Goal: Obtain resource: Download file/media

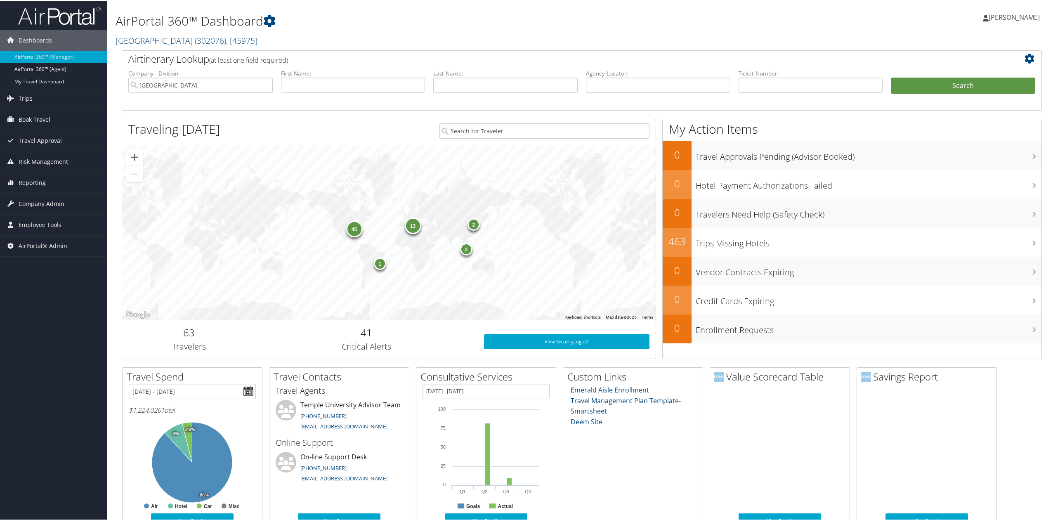
click at [59, 181] on link "Reporting" at bounding box center [53, 182] width 107 height 21
drag, startPoint x: 141, startPoint y: 40, endPoint x: 142, endPoint y: 45, distance: 5.1
click at [141, 40] on link "Temple University ( 302076 ) , [ 45975 ]" at bounding box center [187, 39] width 142 height 11
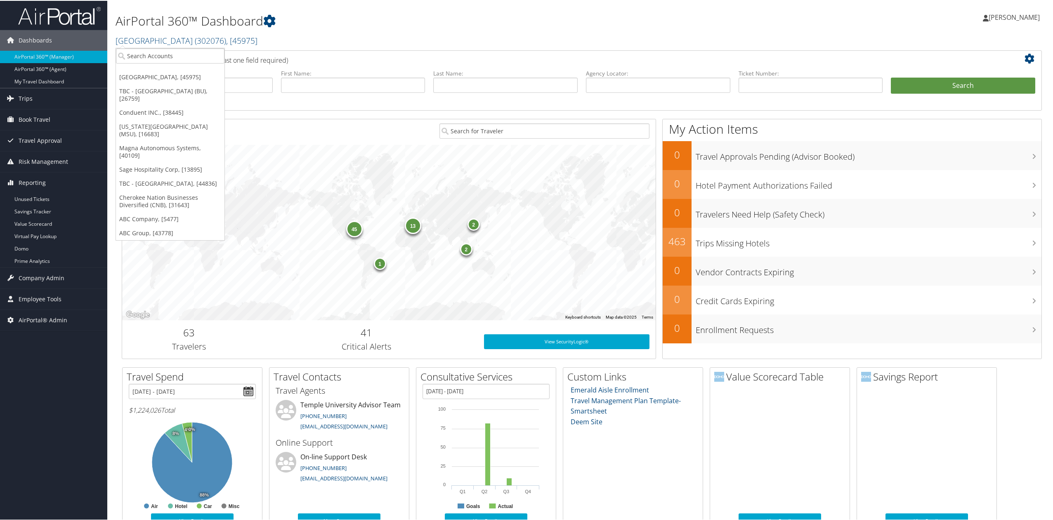
click at [144, 106] on link "Conduent INC., [38445]" at bounding box center [170, 112] width 108 height 14
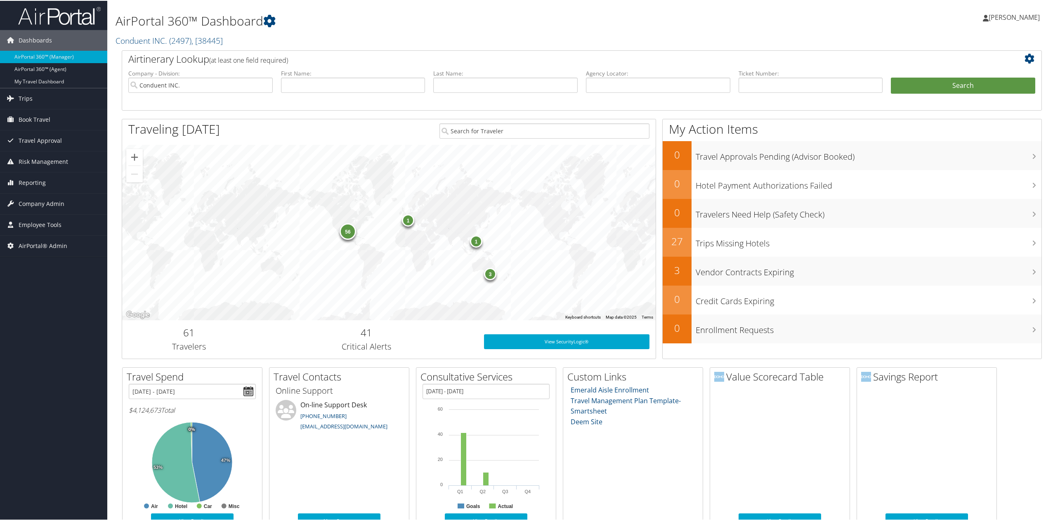
drag, startPoint x: 49, startPoint y: 97, endPoint x: 50, endPoint y: 109, distance: 12.1
click at [49, 97] on link "Trips" at bounding box center [53, 97] width 107 height 21
click at [57, 131] on link "Current/Future Trips" at bounding box center [53, 126] width 107 height 12
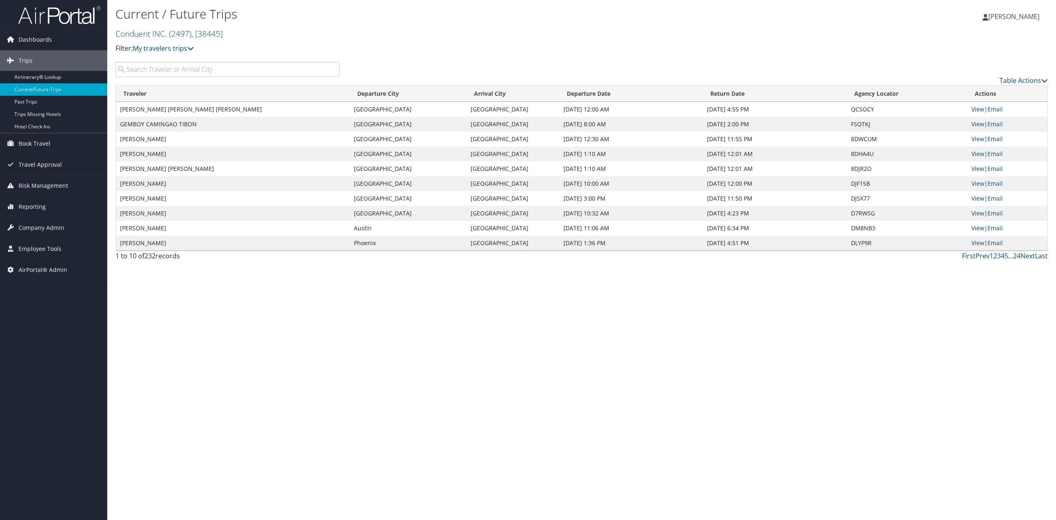
click at [228, 58] on div "Current / Future Trips Conduent INC. ( 2497 ) , [ 38445 ] Conduent INC. Temple …" at bounding box center [427, 33] width 622 height 58
click at [256, 72] on input "search" at bounding box center [228, 69] width 224 height 15
click at [210, 65] on input "search" at bounding box center [228, 69] width 224 height 15
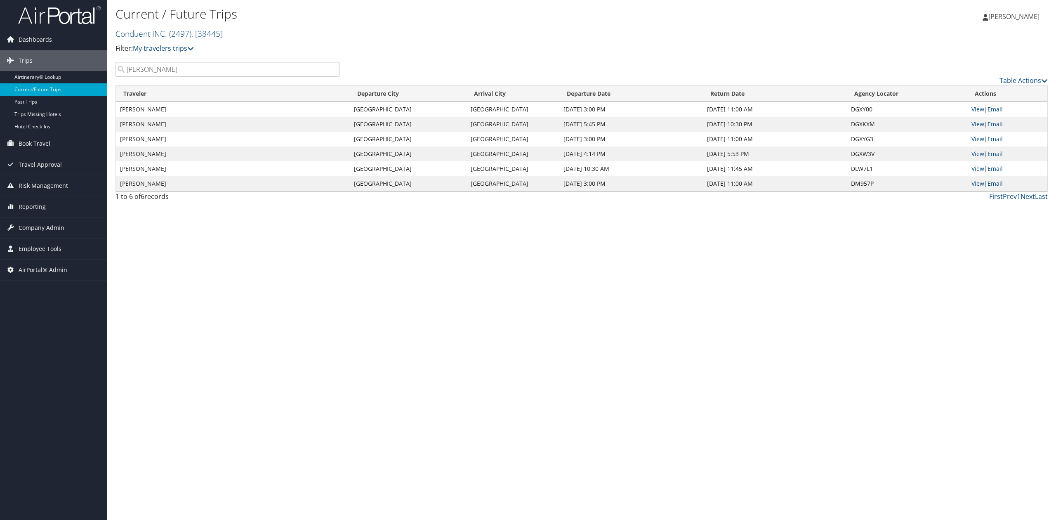
drag, startPoint x: 162, startPoint y: 67, endPoint x: 114, endPoint y: 66, distance: 47.4
click at [114, 66] on div "mcdaniel" at bounding box center [227, 69] width 236 height 15
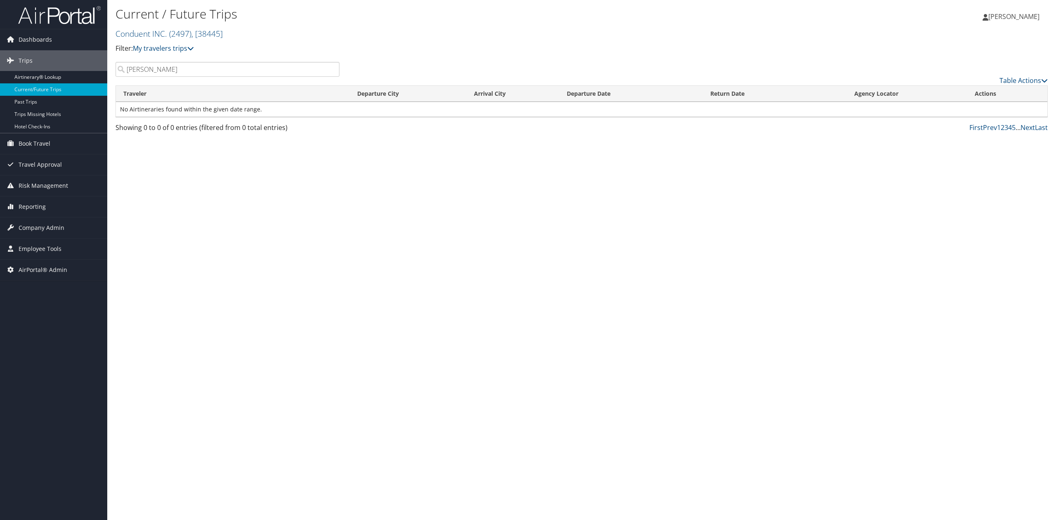
drag, startPoint x: 289, startPoint y: 328, endPoint x: 272, endPoint y: 320, distance: 18.5
click at [289, 328] on div "Current / Future Trips Conduent INC. ( 2497 ) , [ 38445 ] Conduent INC. Temple …" at bounding box center [581, 260] width 949 height 520
drag, startPoint x: 147, startPoint y: 71, endPoint x: 123, endPoint y: 72, distance: 24.3
click at [124, 72] on input "schiebel" at bounding box center [228, 69] width 224 height 15
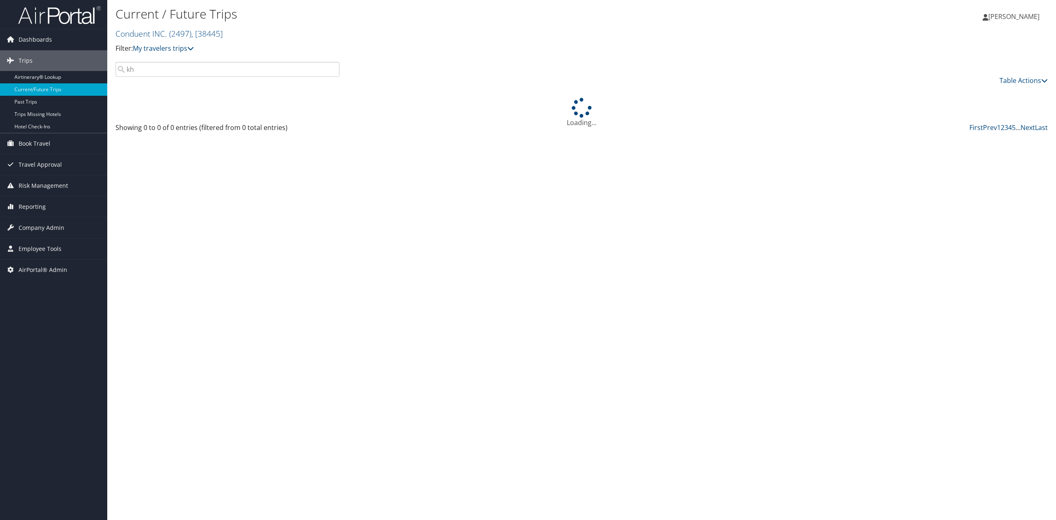
type input "k"
type input "decell"
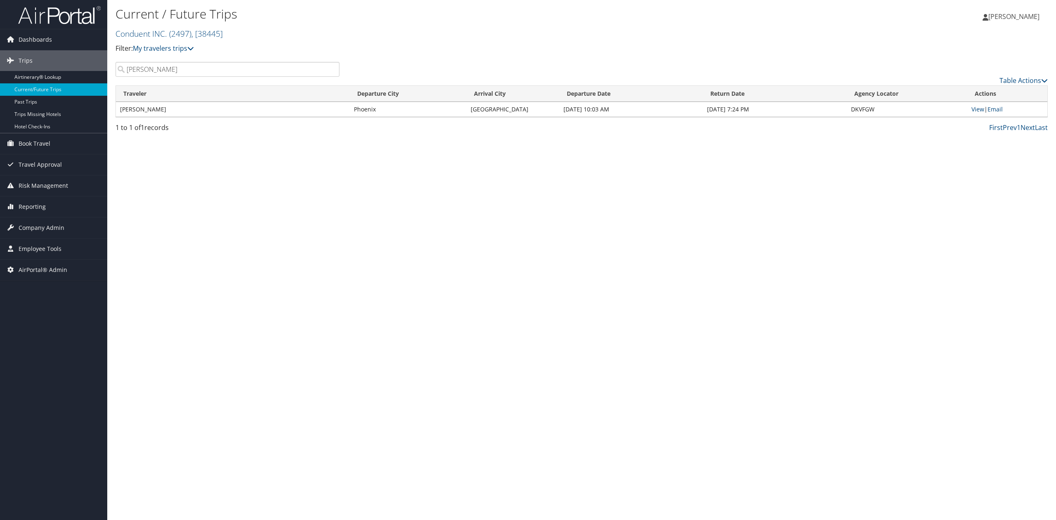
click at [860, 108] on td "DKVFGW" at bounding box center [907, 109] width 120 height 15
copy td "DKVFGW"
drag, startPoint x: 191, startPoint y: 271, endPoint x: 177, endPoint y: 157, distance: 114.7
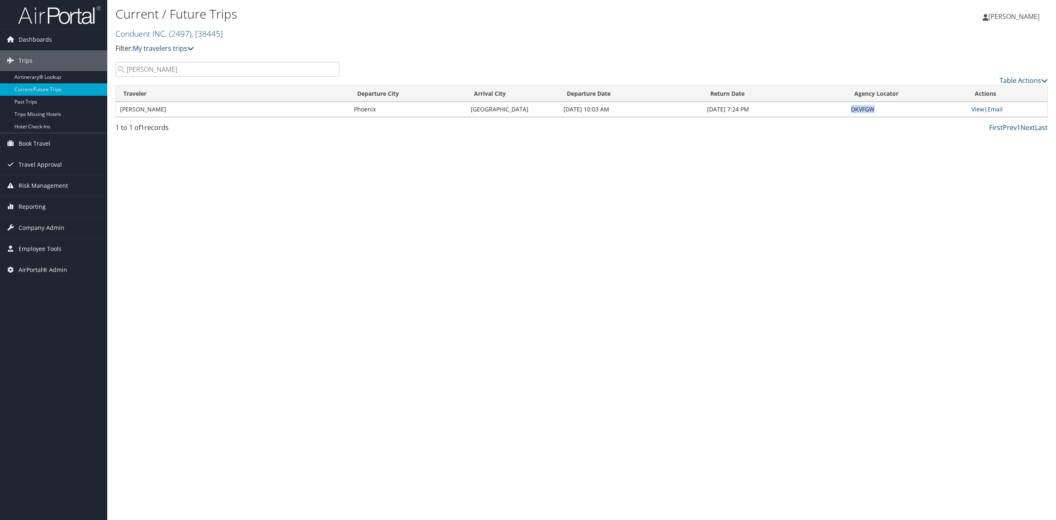
click at [191, 269] on div "Current / Future Trips Conduent INC. ( 2497 ) , [ 38445 ] Conduent INC. Temple …" at bounding box center [581, 260] width 949 height 520
drag, startPoint x: 426, startPoint y: 239, endPoint x: 210, endPoint y: 145, distance: 235.0
click at [423, 233] on div "Current / Future Trips Conduent INC. ( 2497 ) , [ 38445 ] Conduent INC. Temple …" at bounding box center [581, 260] width 949 height 520
click at [124, 35] on link "Conduent INC. ( 2497 ) , [ 38445 ]" at bounding box center [169, 33] width 107 height 11
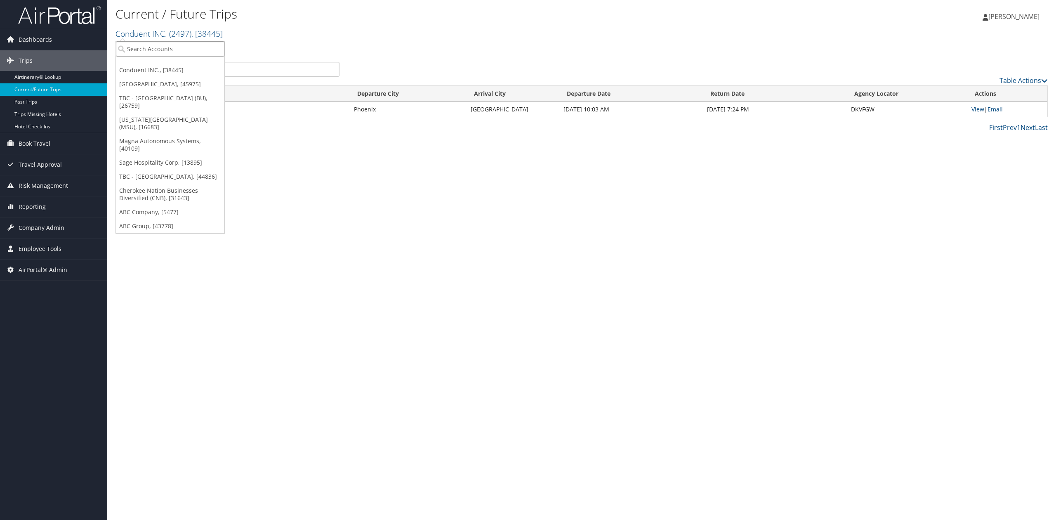
click at [144, 51] on input "search" at bounding box center [170, 48] width 108 height 15
type input "forefront"
click at [140, 66] on div "Forefront Healthcare (301668), [40674]" at bounding box center [184, 64] width 147 height 7
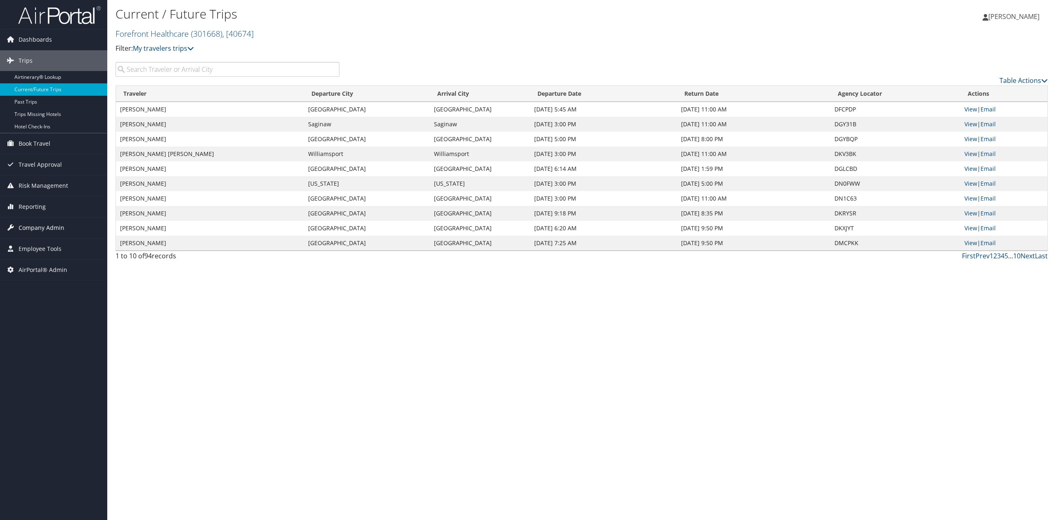
click at [45, 229] on span "Company Admin" at bounding box center [42, 227] width 46 height 21
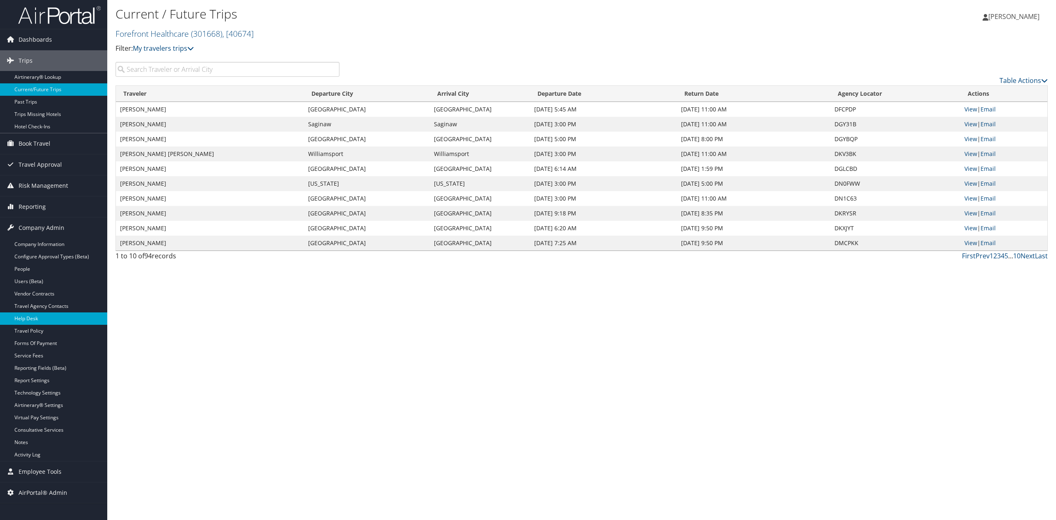
click at [31, 321] on link "Help Desk" at bounding box center [53, 318] width 107 height 12
click at [208, 36] on span "( 301668 )" at bounding box center [206, 33] width 31 height 11
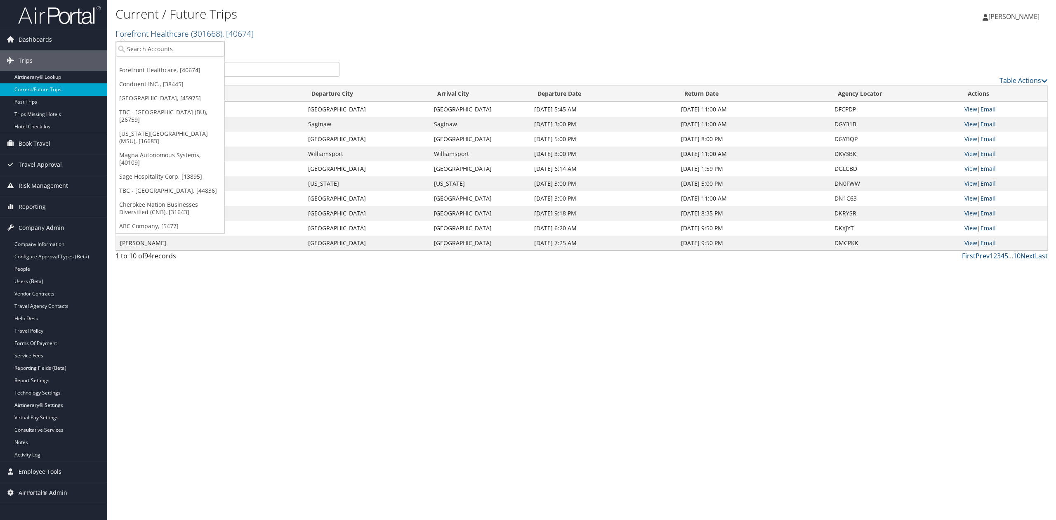
click at [246, 330] on div "Current / Future Trips Forefront Healthcare ( 301668 ) , [ 40674 ] Forefront He…" at bounding box center [581, 260] width 949 height 520
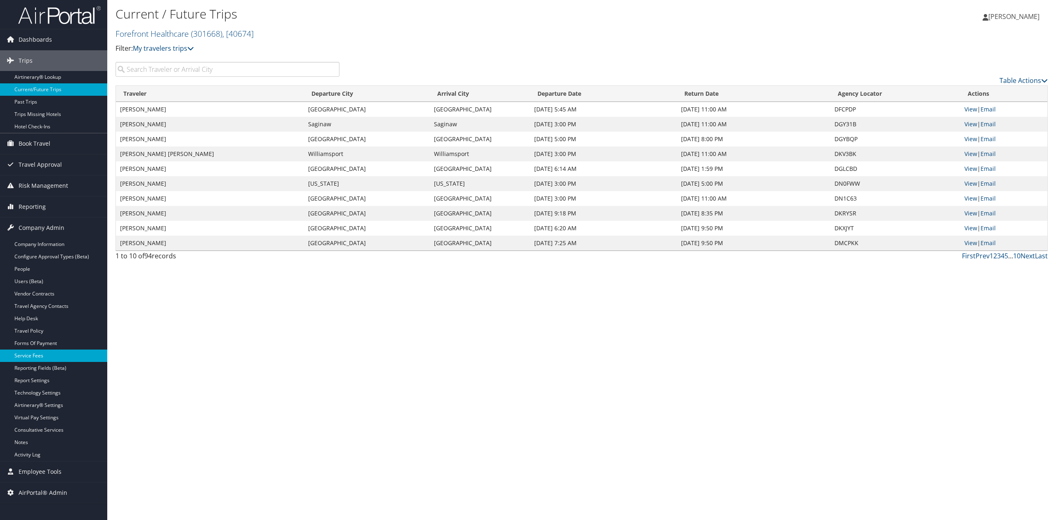
click at [32, 354] on link "Service Fees" at bounding box center [53, 355] width 107 height 12
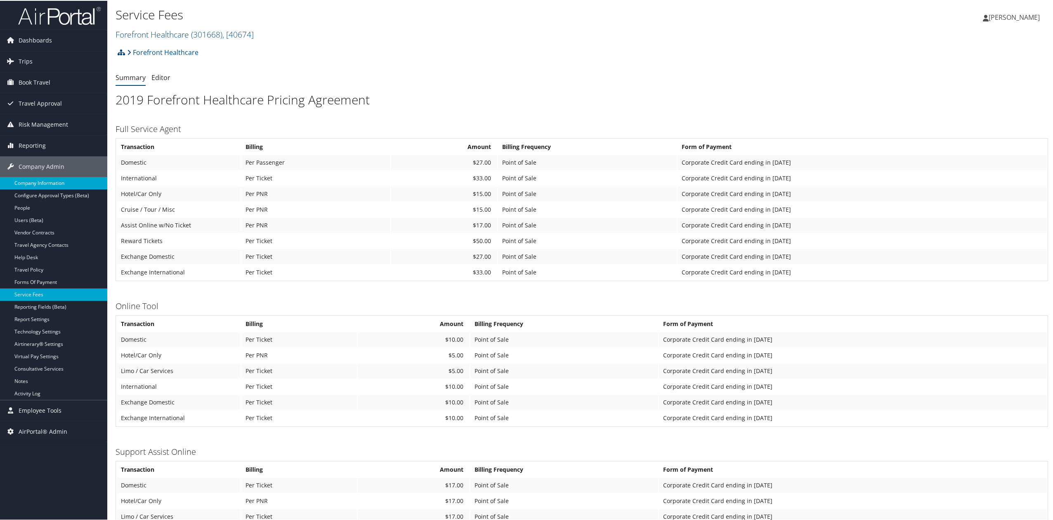
click at [50, 187] on link "Company Information" at bounding box center [53, 182] width 107 height 12
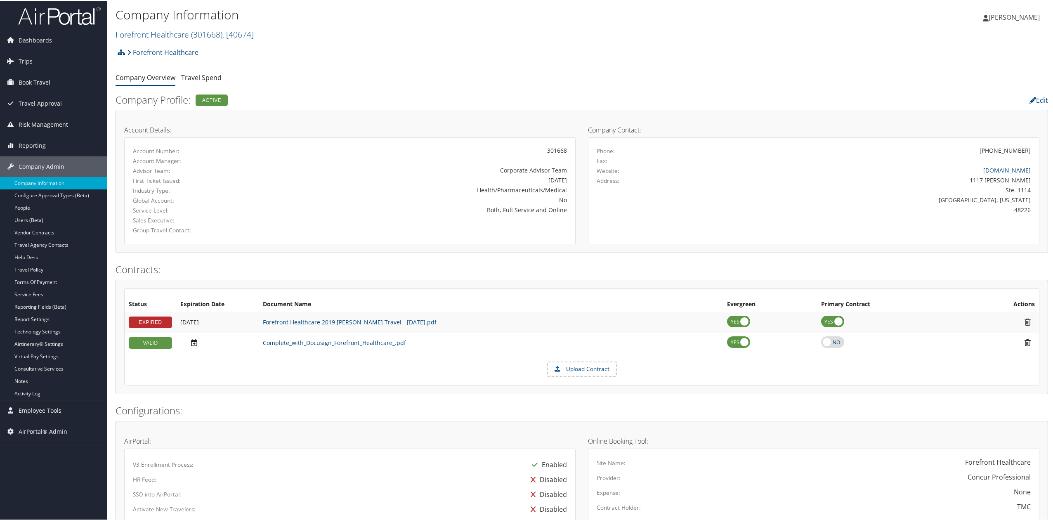
click at [329, 345] on link "Complete_with_Docusign_Forefront_Healthcare_.pdf" at bounding box center [334, 342] width 143 height 8
click at [390, 318] on link "Forefront Healthcare 2019 LOA -Christopherson Travel - 5-28-2019.pdf" at bounding box center [350, 321] width 174 height 8
